Goal: Task Accomplishment & Management: Manage account settings

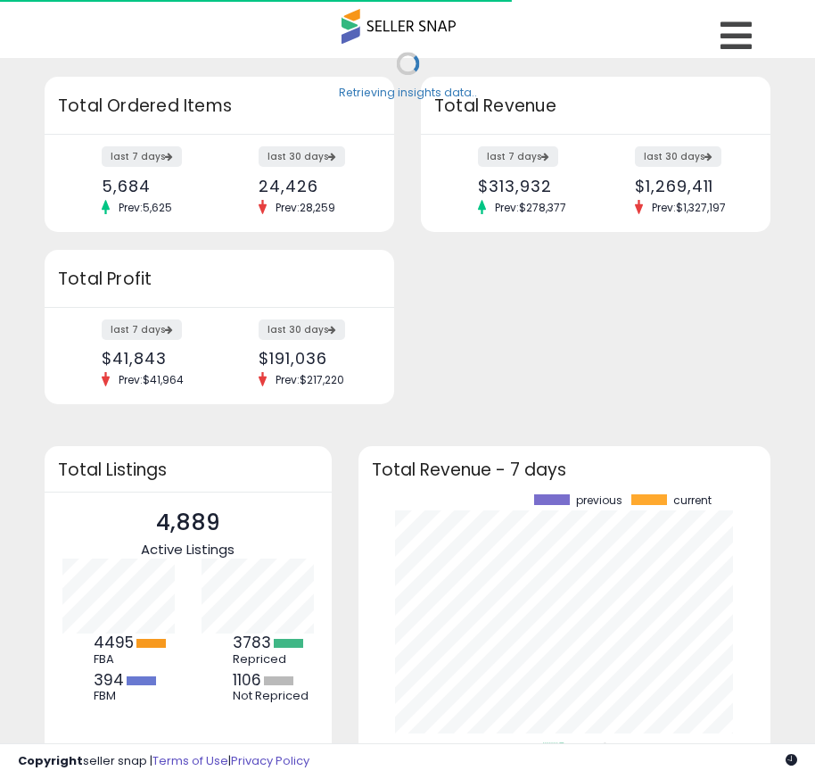
scroll to position [248, 377]
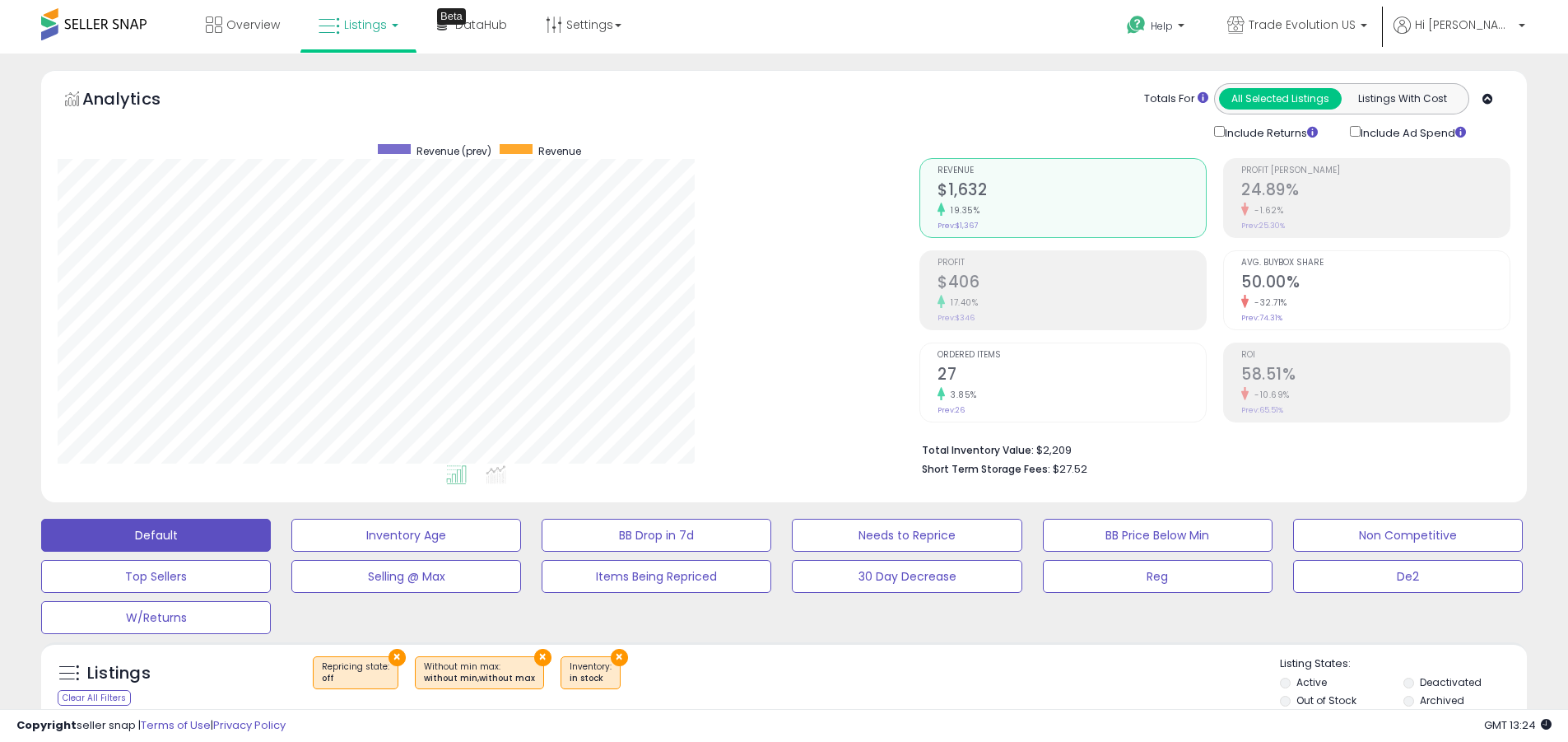
scroll to position [338, 862]
click at [751, 682] on label "Deactivated" at bounding box center [1451, 681] width 62 height 14
click at [751, 700] on label "Archived" at bounding box center [1442, 700] width 44 height 14
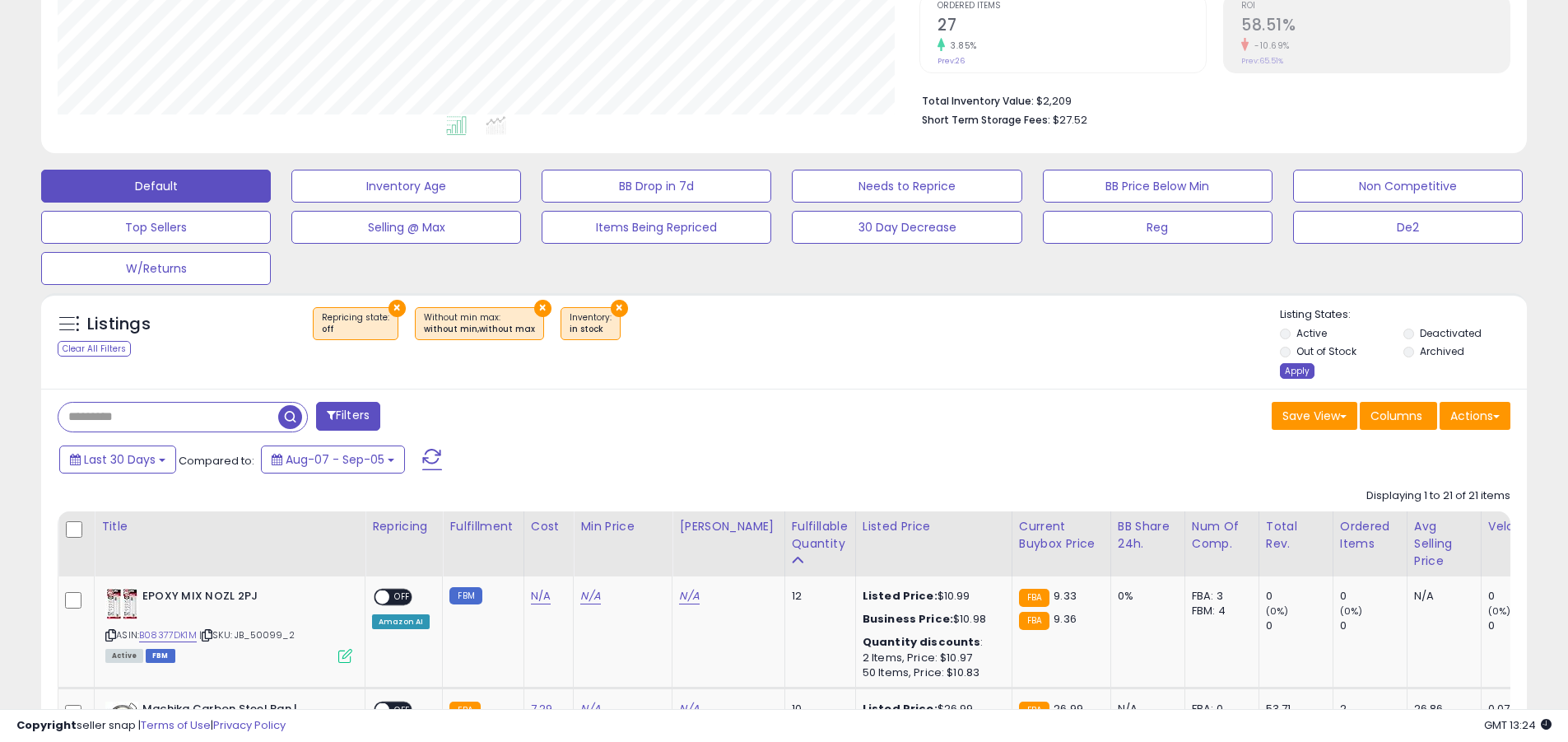
click at [751, 370] on div "Apply" at bounding box center [1297, 370] width 34 height 16
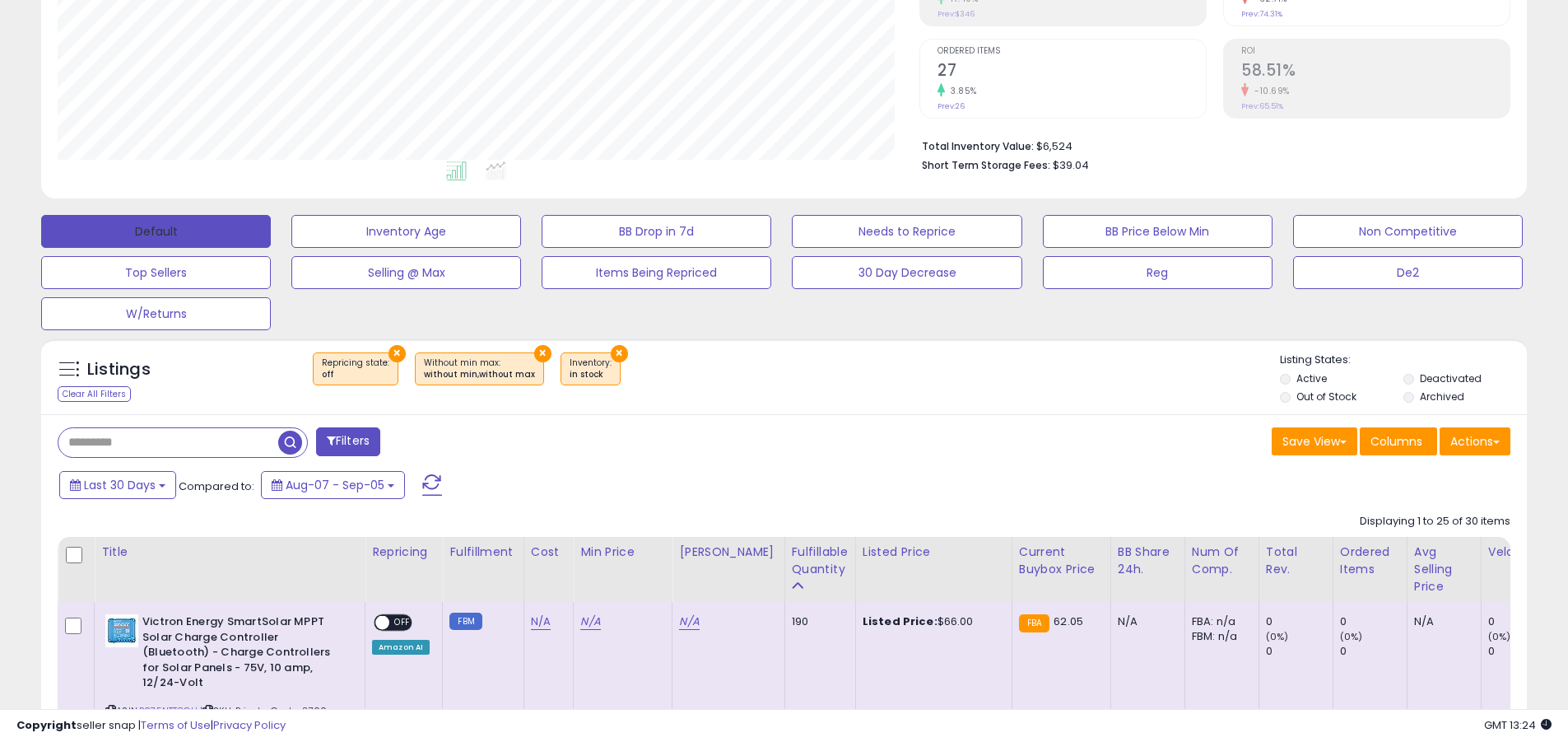
click at [156, 231] on button "Default" at bounding box center [156, 232] width 230 height 33
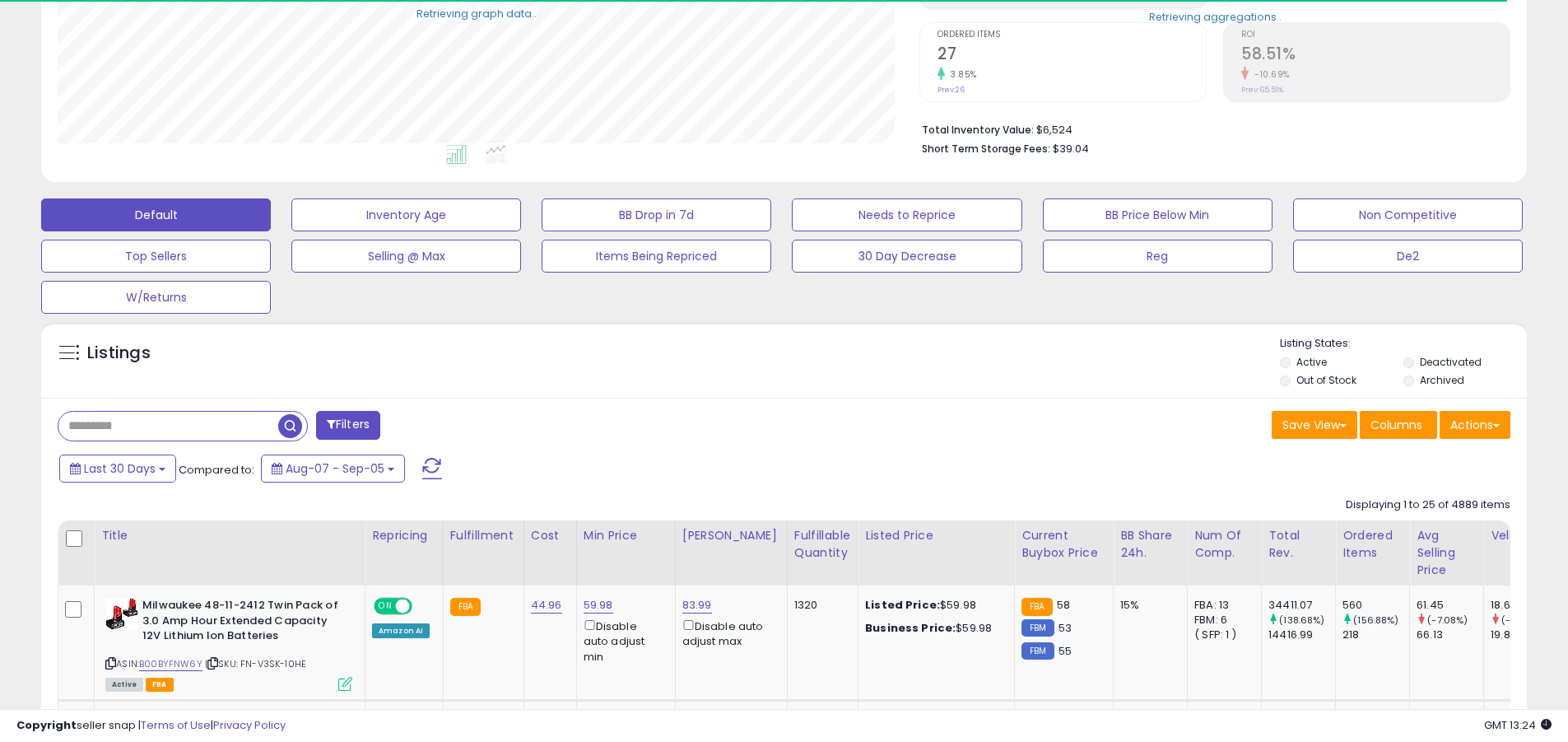
click at [430, 468] on span at bounding box center [432, 468] width 19 height 21
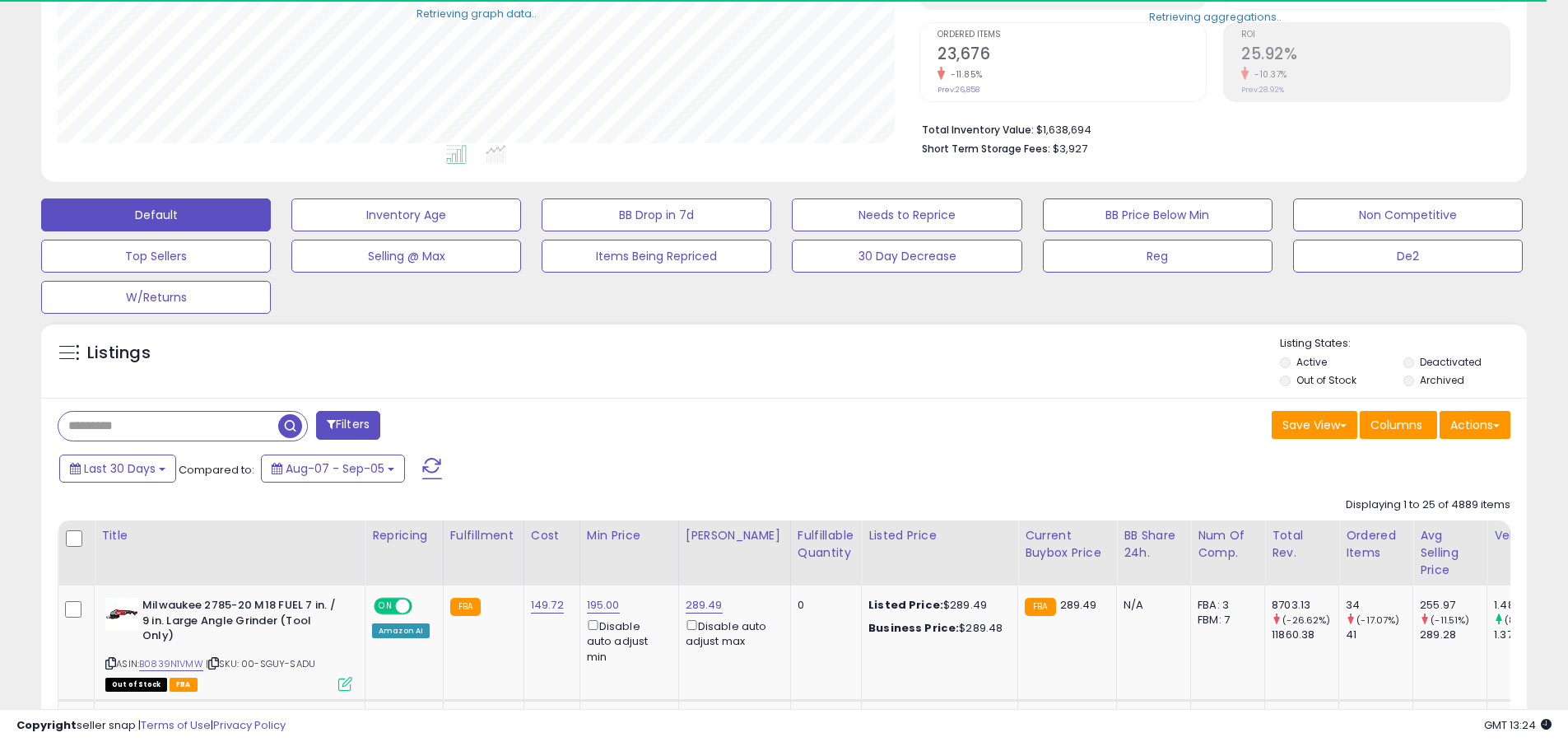
click at [168, 425] on input "text" at bounding box center [168, 425] width 220 height 29
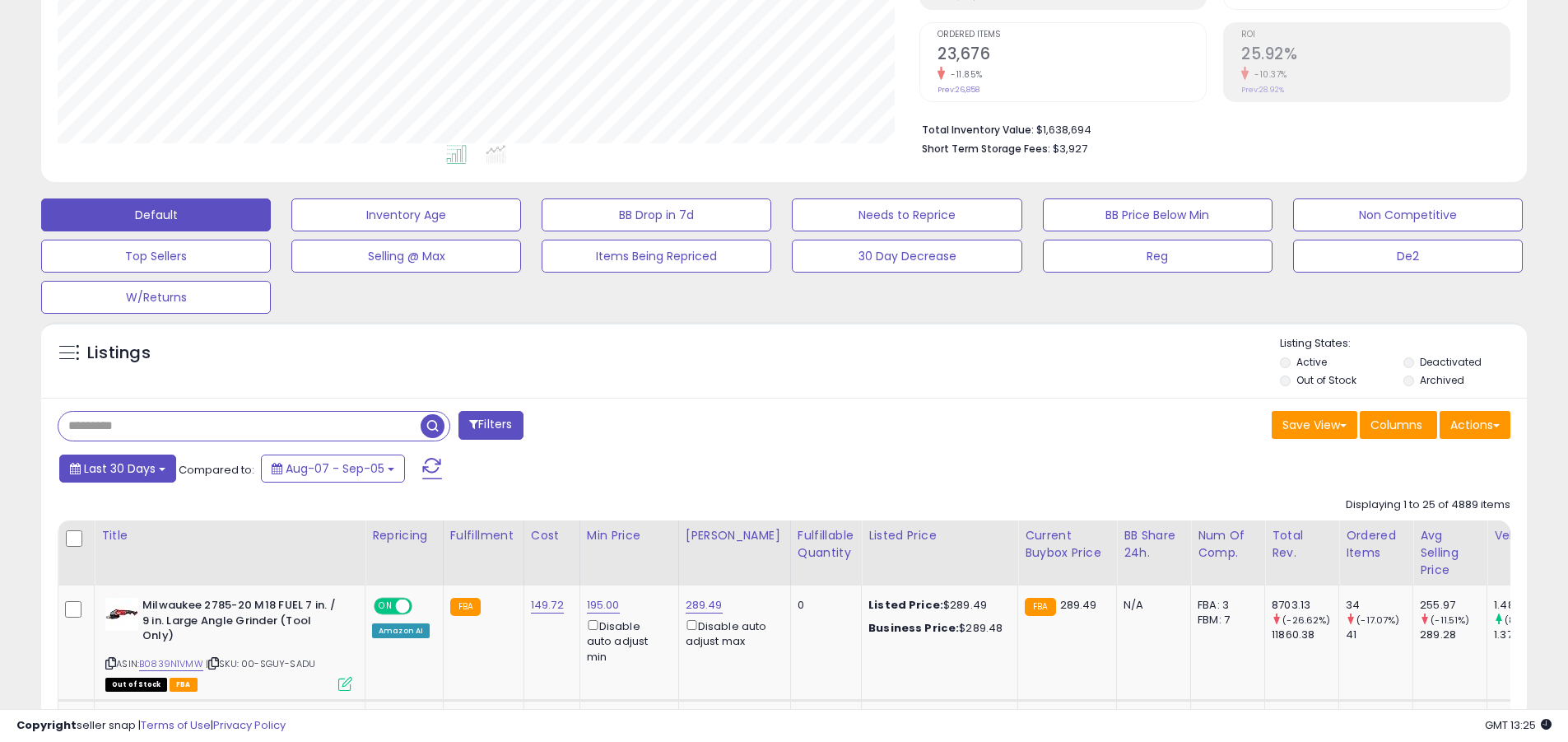
click at [117, 468] on span "Last 30 Days" at bounding box center [120, 469] width 72 height 17
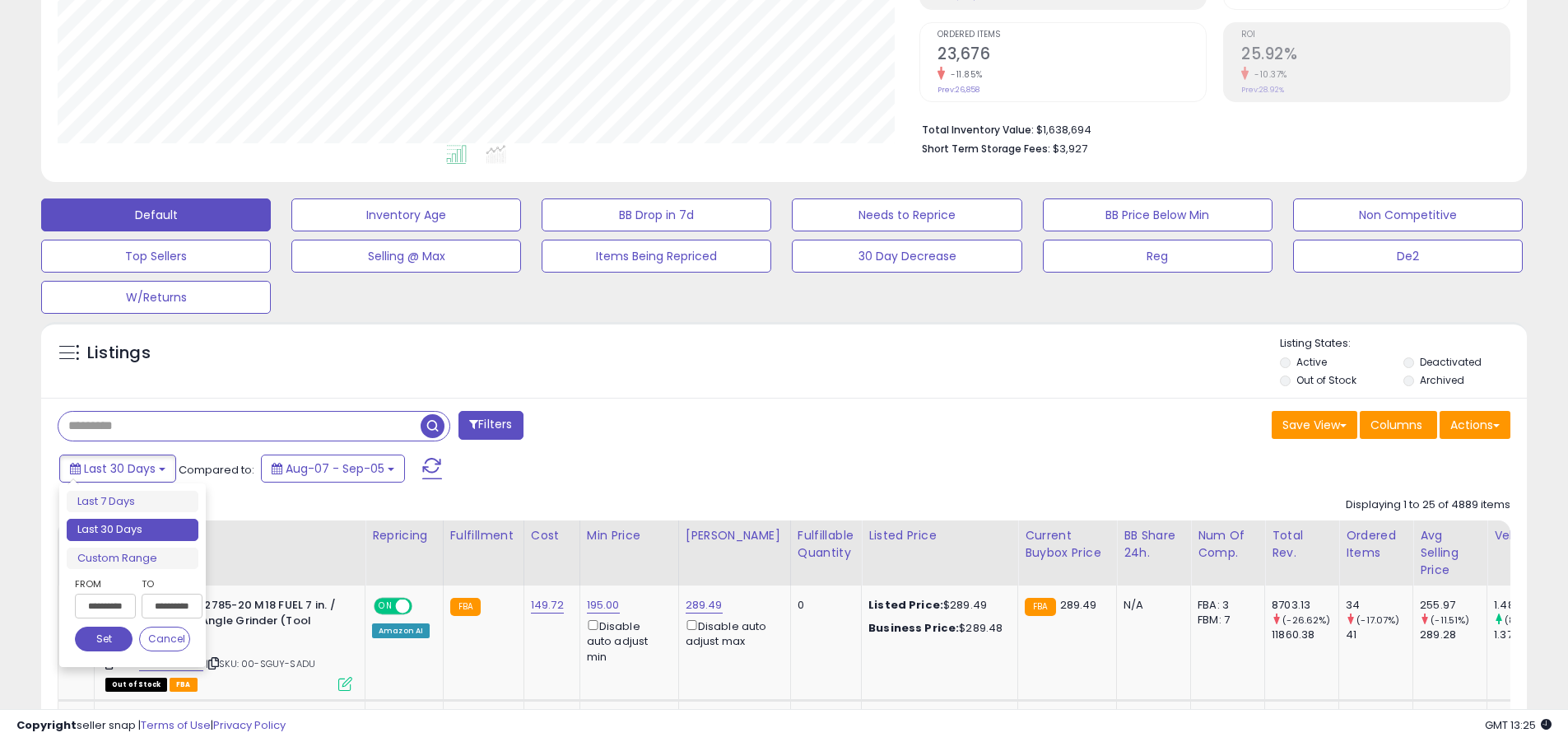
click at [133, 530] on li "Last 30 Days" at bounding box center [132, 530] width 132 height 22
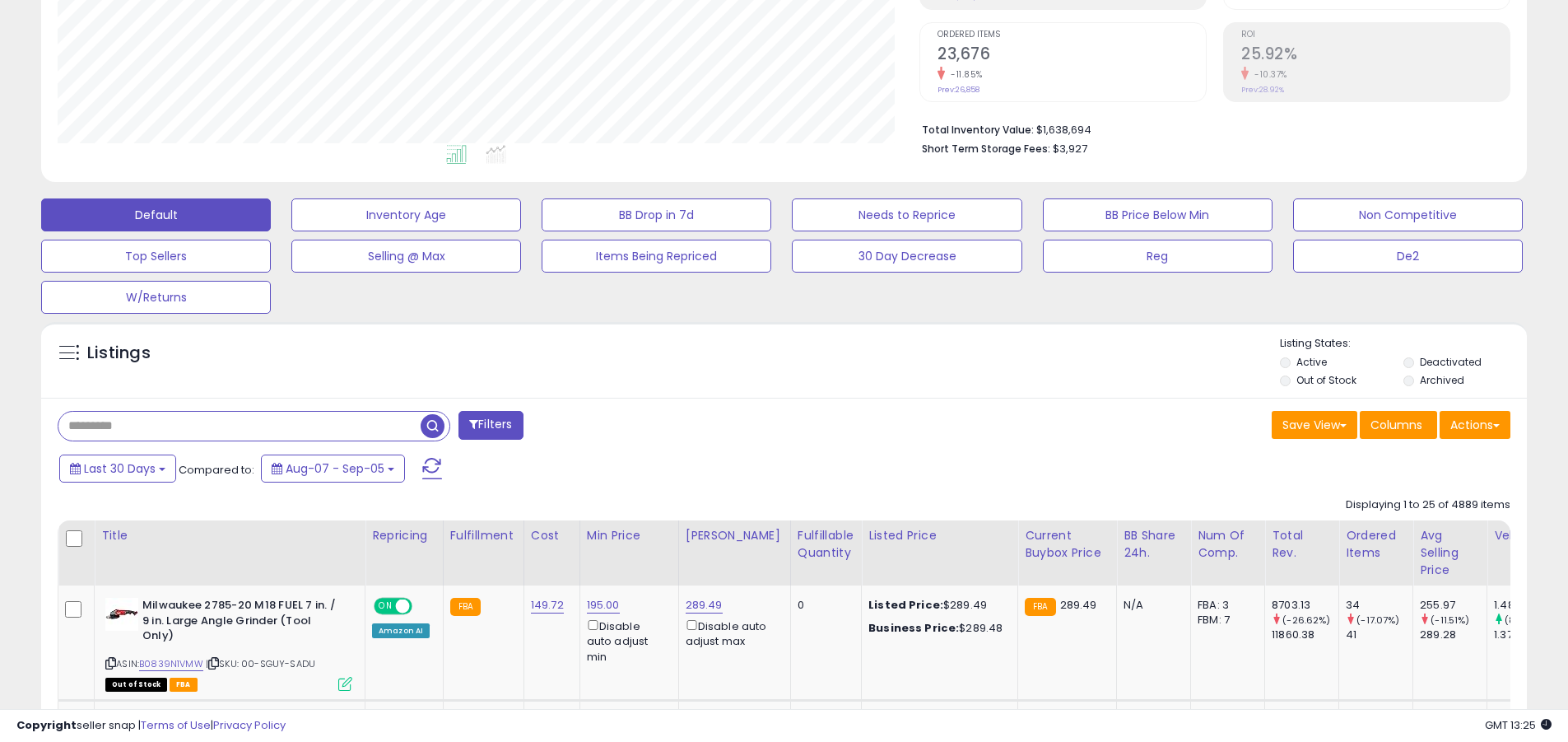
click at [240, 425] on input "text" at bounding box center [239, 425] width 362 height 29
click at [435, 424] on span "button" at bounding box center [433, 426] width 24 height 24
click at [751, 424] on button "Actions" at bounding box center [1475, 425] width 71 height 28
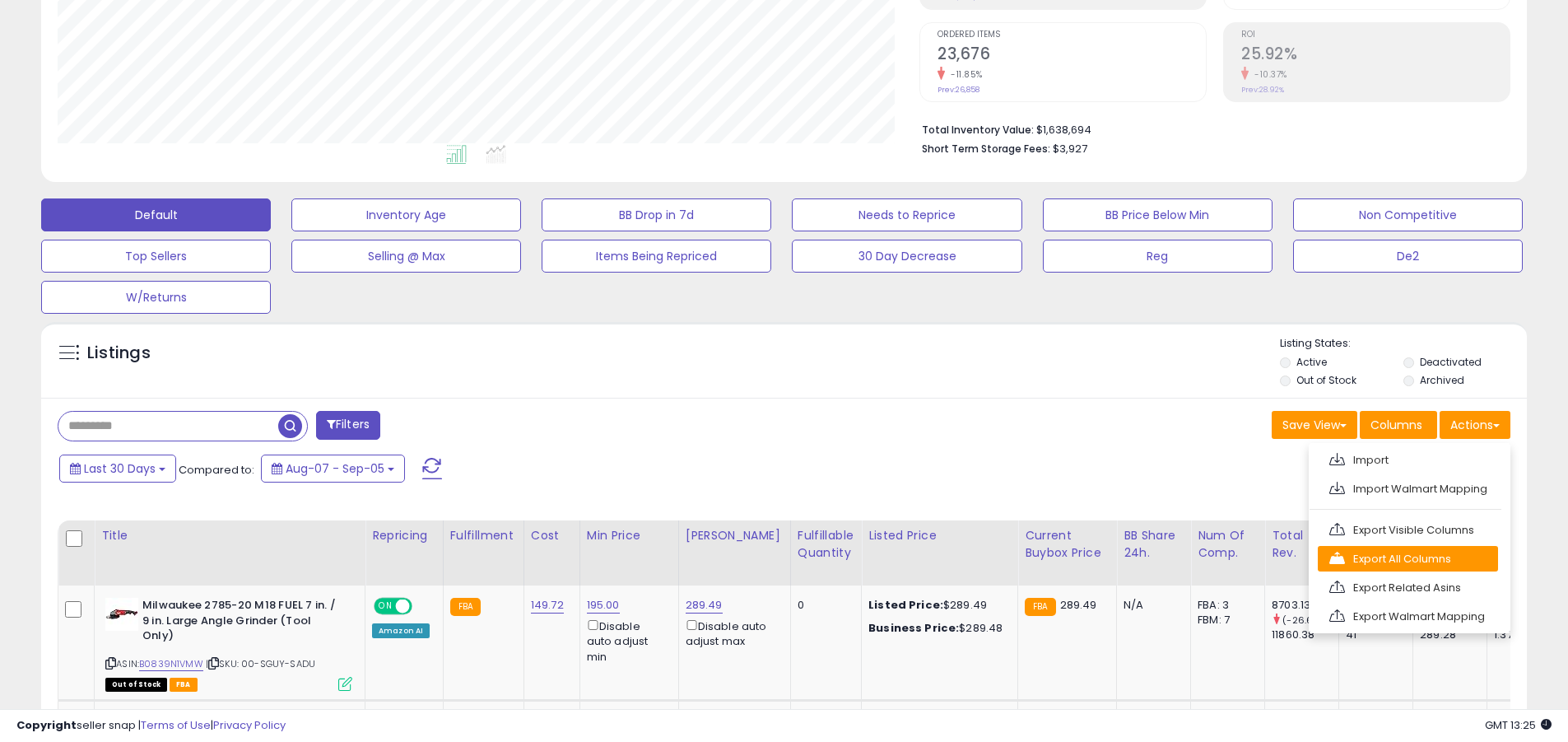
click at [751, 558] on link "Export All Columns" at bounding box center [1407, 558] width 180 height 26
